Goal: Entertainment & Leisure: Consume media (video, audio)

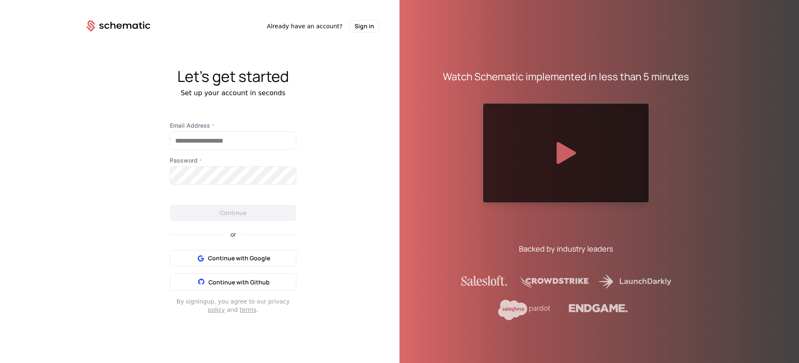
click at [568, 154] on icon at bounding box center [567, 153] width 20 height 22
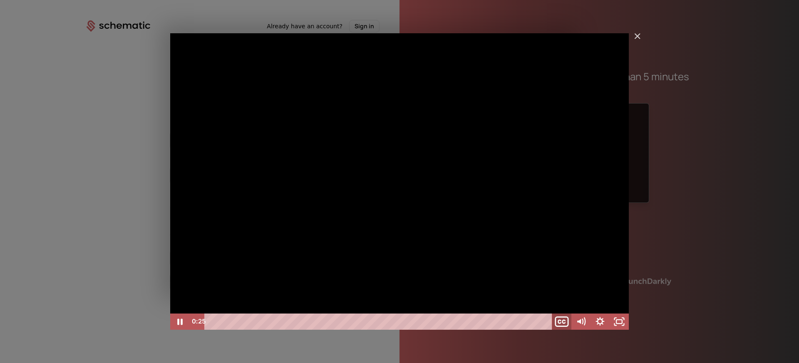
click at [561, 323] on icon "Show captions menu" at bounding box center [560, 322] width 2 height 3
click at [577, 287] on label "English" at bounding box center [590, 286] width 77 height 17
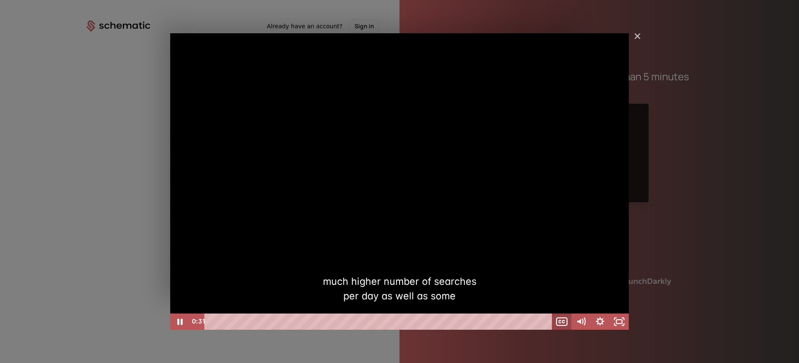
click at [563, 322] on icon "Show captions menu" at bounding box center [564, 322] width 2 height 2
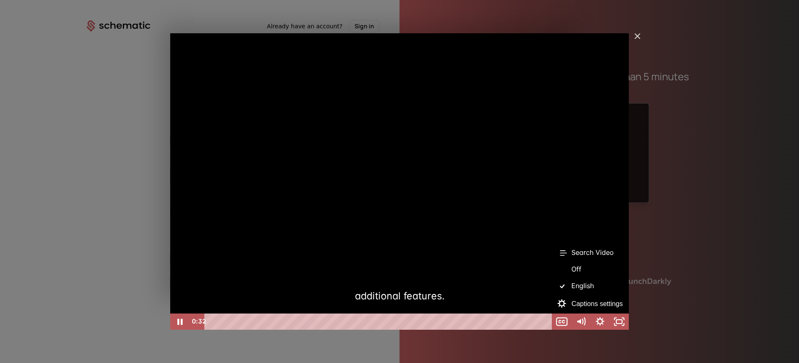
click at [592, 264] on label "Off" at bounding box center [590, 269] width 77 height 17
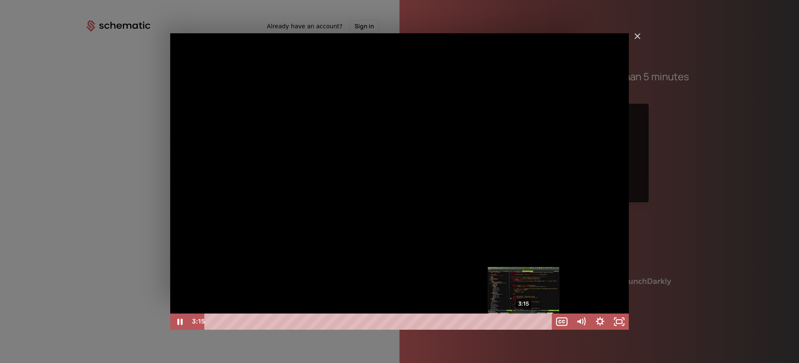
click at [524, 321] on div "3:15" at bounding box center [380, 322] width 336 height 16
click at [507, 322] on div "3:05" at bounding box center [380, 322] width 336 height 16
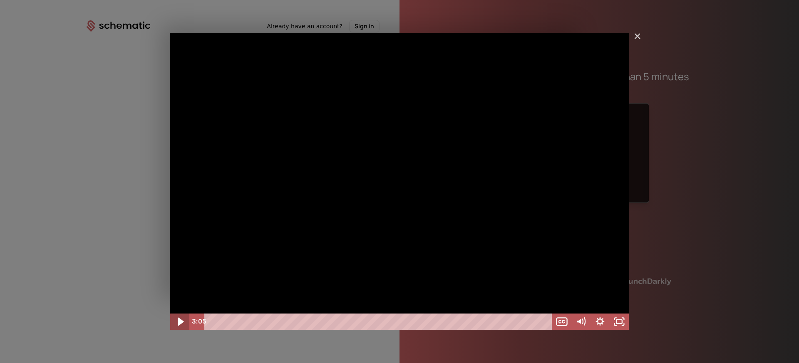
click at [178, 323] on icon "Play Video" at bounding box center [180, 322] width 23 height 20
click at [444, 321] on div "2:25" at bounding box center [380, 322] width 336 height 16
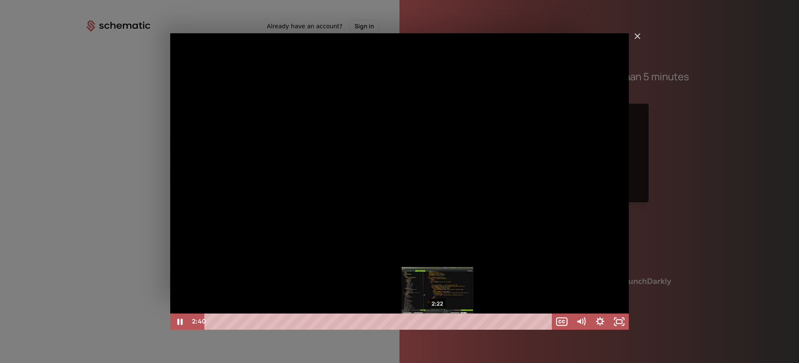
click at [438, 321] on div "2:22" at bounding box center [380, 322] width 336 height 16
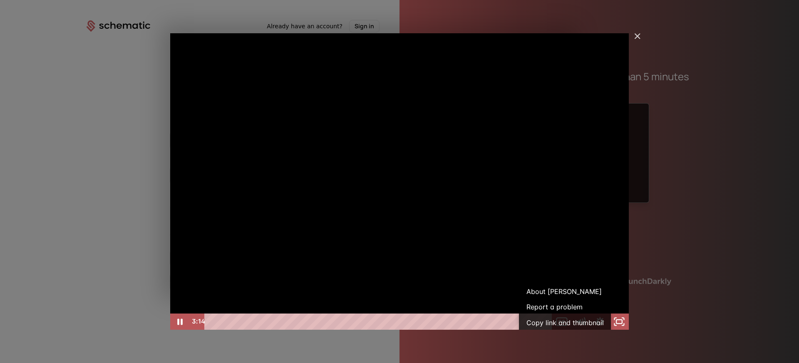
click at [555, 292] on link "About [PERSON_NAME]" at bounding box center [565, 292] width 92 height 16
